Goal: Find specific page/section

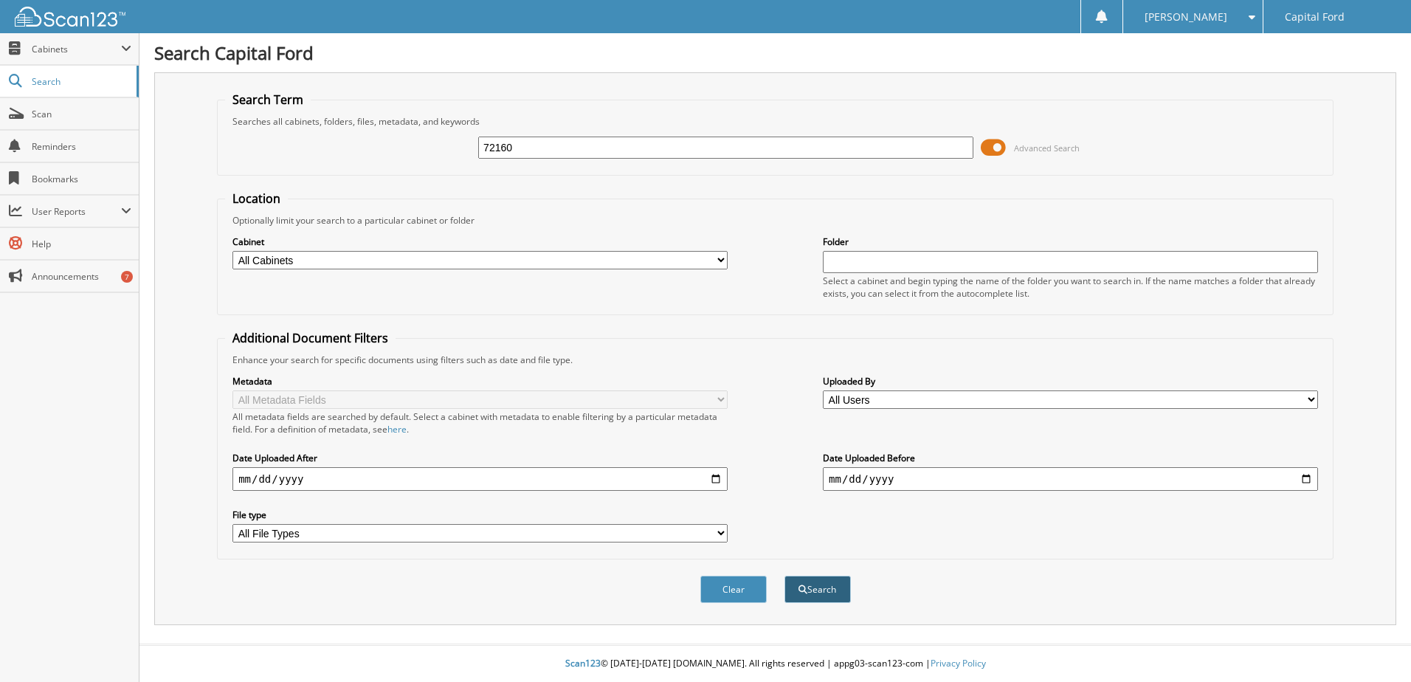
type input "72160"
click at [817, 592] on button "Search" at bounding box center [817, 589] width 66 height 27
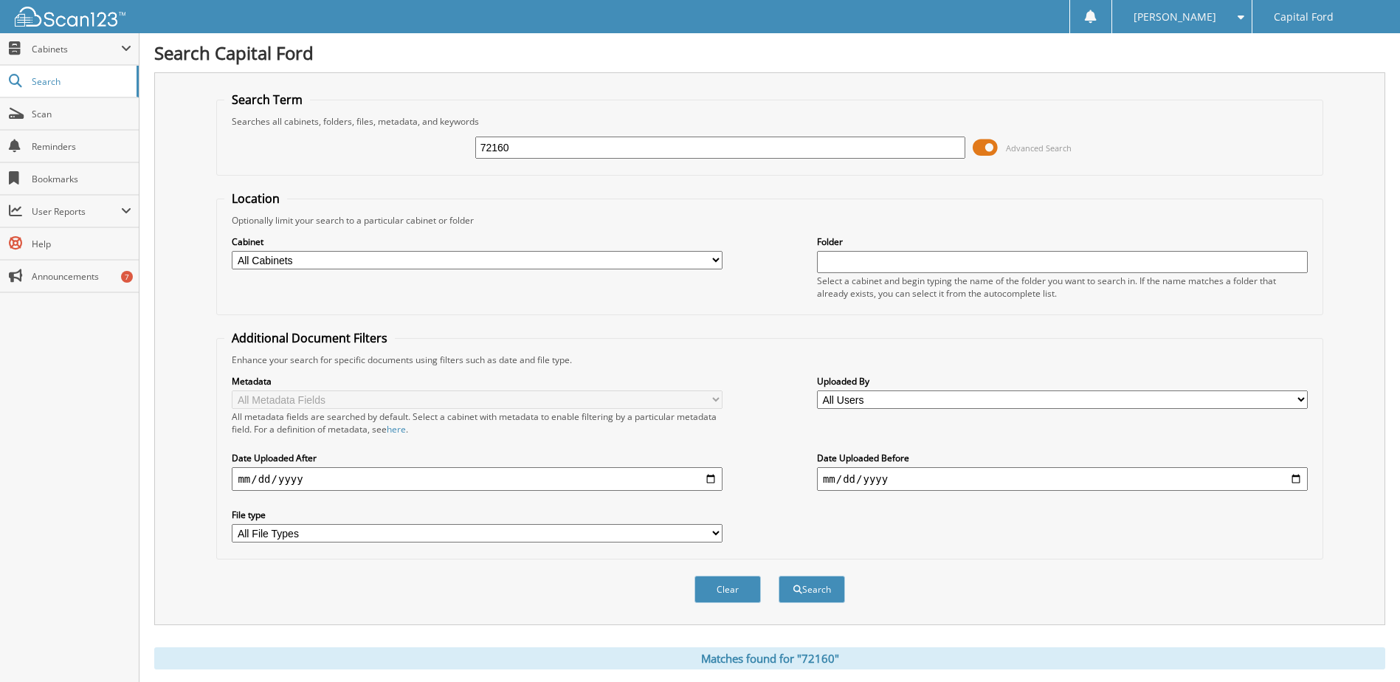
click at [528, 149] on input "72160" at bounding box center [720, 147] width 491 height 22
type input "70173"
click at [820, 595] on button "Search" at bounding box center [811, 589] width 66 height 27
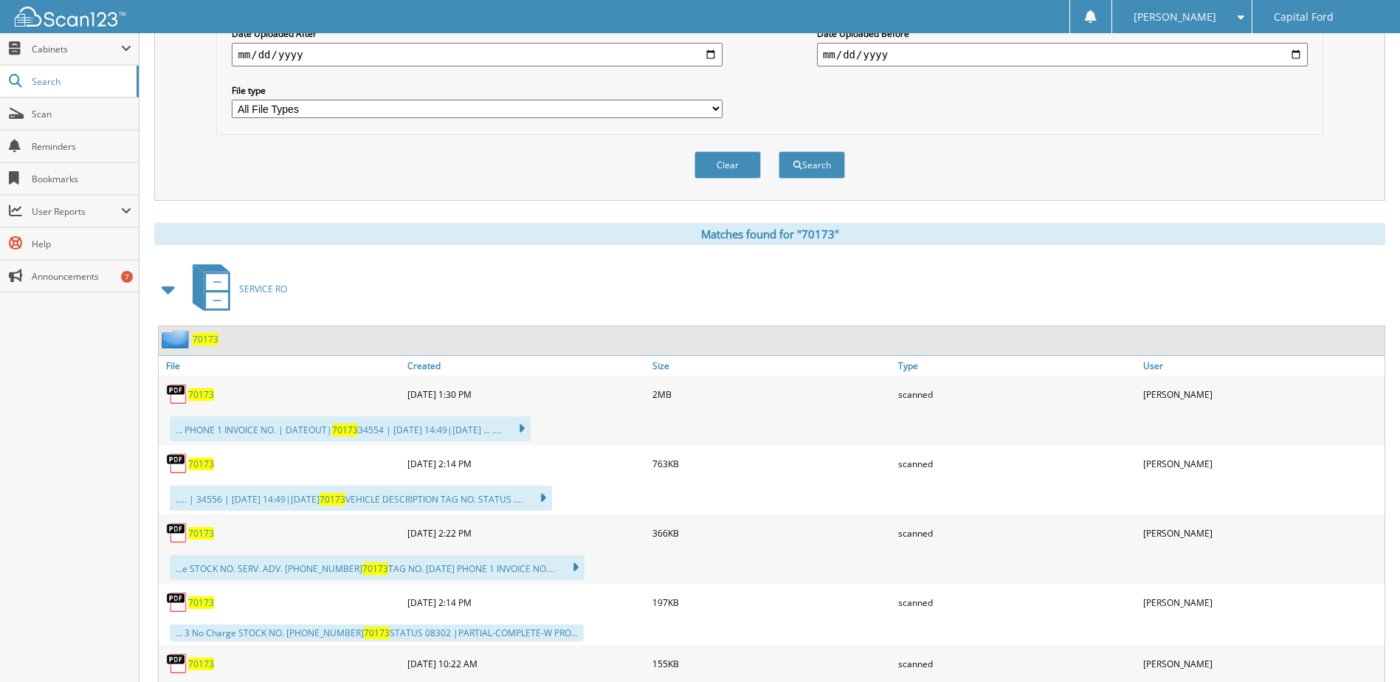
scroll to position [443, 0]
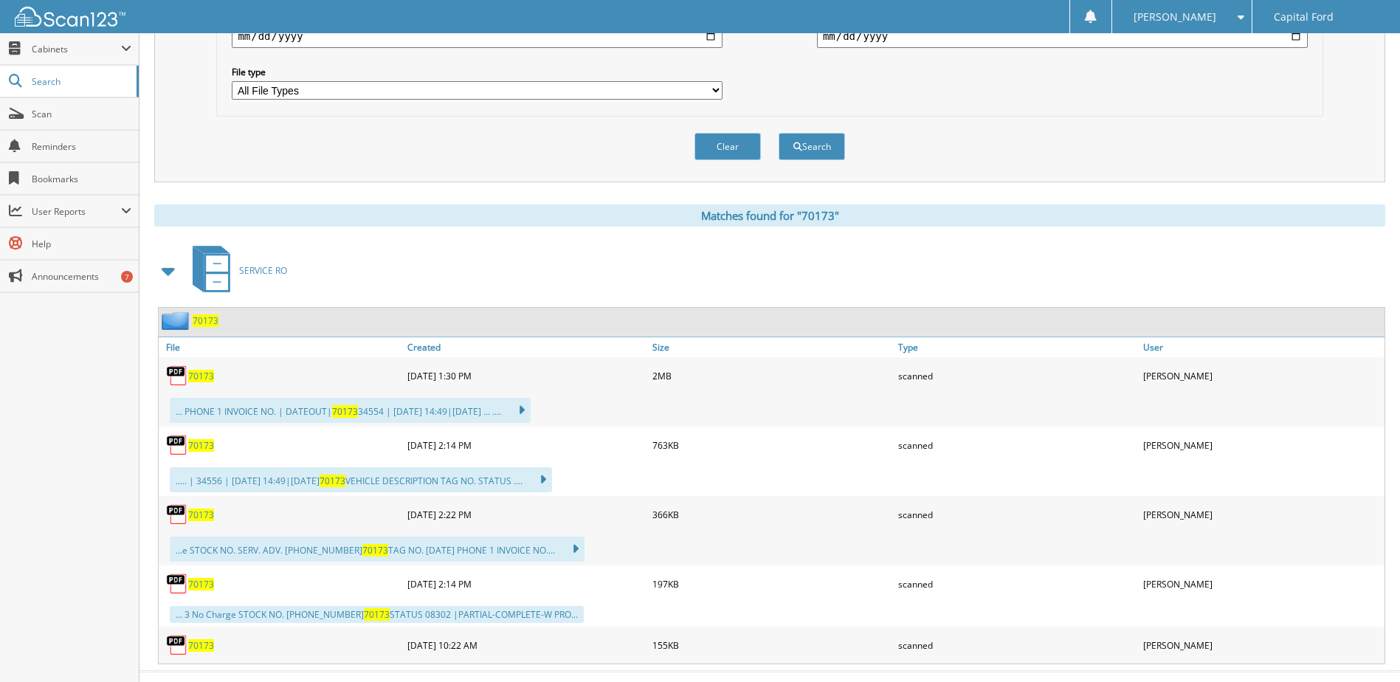
click at [198, 379] on span "70173" at bounding box center [201, 376] width 26 height 13
